Goal: Entertainment & Leisure: Browse casually

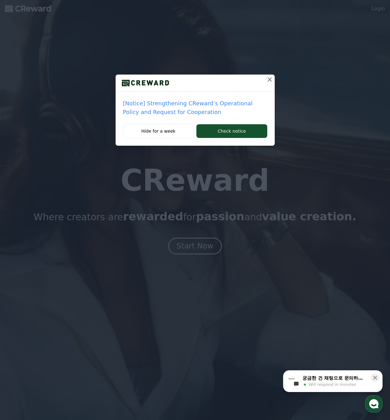
click at [275, 83] on div "[Notice] Strengthening CReward’s Operational Policy and Request for Cooperation…" at bounding box center [195, 78] width 390 height 156
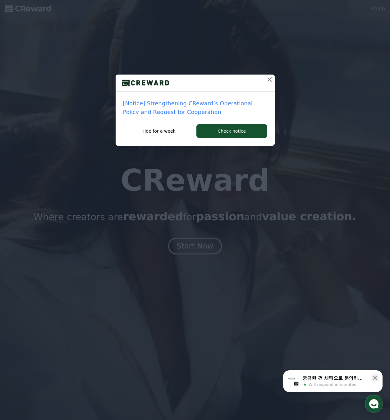
click at [269, 82] on icon at bounding box center [269, 79] width 7 height 7
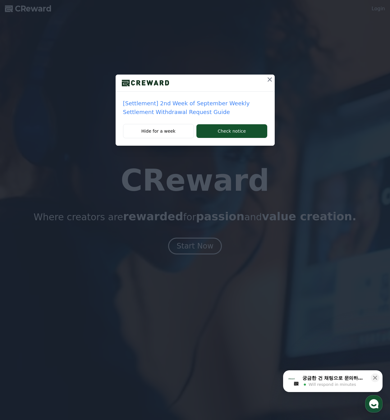
click at [269, 80] on icon at bounding box center [269, 79] width 7 height 7
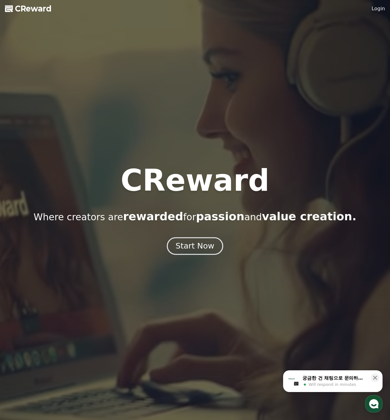
click at [206, 245] on div "Start Now" at bounding box center [194, 246] width 38 height 11
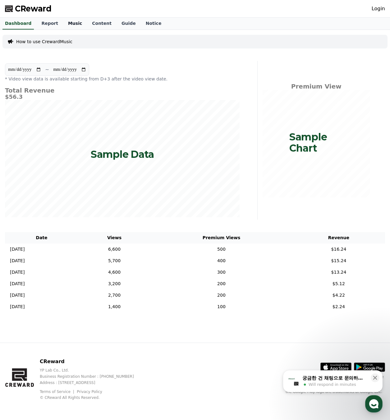
click at [73, 27] on link "Music" at bounding box center [75, 24] width 24 height 12
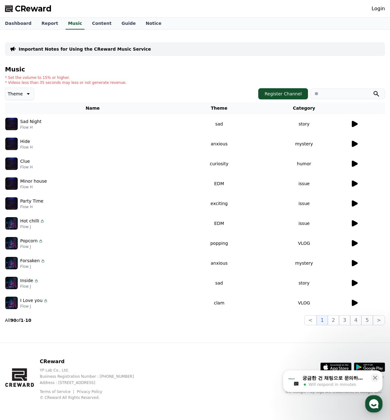
click at [357, 264] on icon at bounding box center [353, 262] width 7 height 7
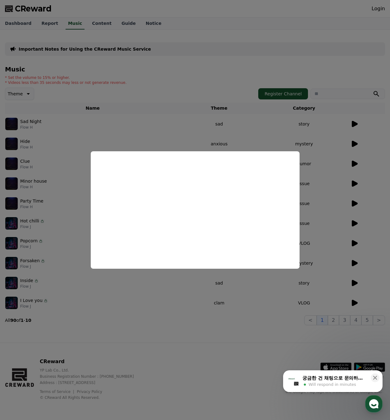
click at [176, 314] on button "close modal" at bounding box center [195, 210] width 390 height 420
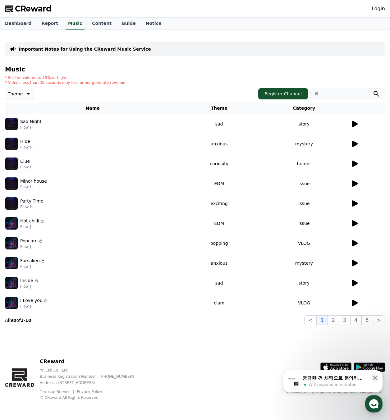
click at [354, 182] on icon at bounding box center [354, 183] width 6 height 6
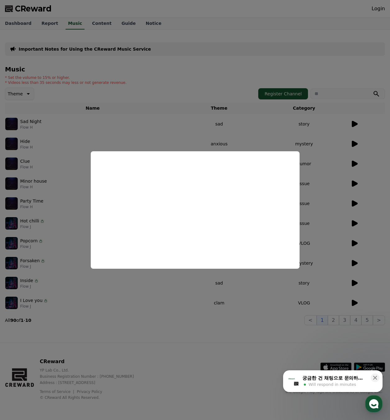
click at [327, 153] on button "close modal" at bounding box center [195, 210] width 390 height 420
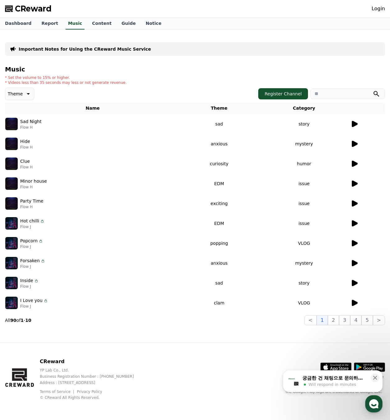
click at [352, 118] on td at bounding box center [367, 124] width 35 height 20
click at [353, 123] on icon at bounding box center [354, 124] width 6 height 6
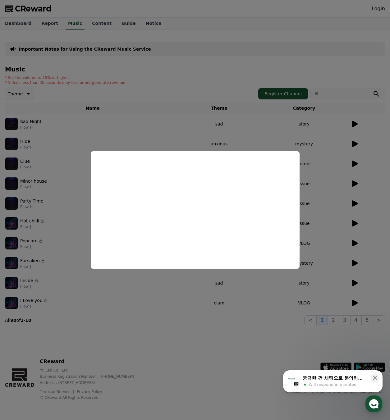
click at [179, 287] on button "close modal" at bounding box center [195, 210] width 390 height 420
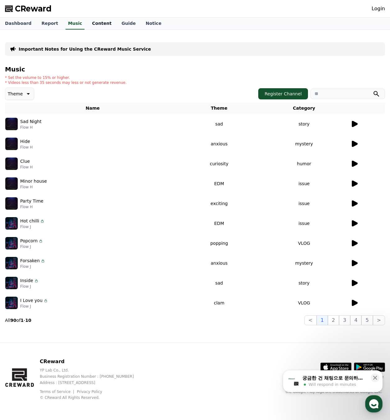
click at [90, 23] on link "Content" at bounding box center [101, 24] width 29 height 12
click at [120, 25] on link "Guide" at bounding box center [128, 24] width 24 height 12
click at [144, 25] on link "Notice" at bounding box center [154, 24] width 26 height 12
click at [122, 24] on link "Guide" at bounding box center [128, 24] width 24 height 12
